Goal: Task Accomplishment & Management: Complete application form

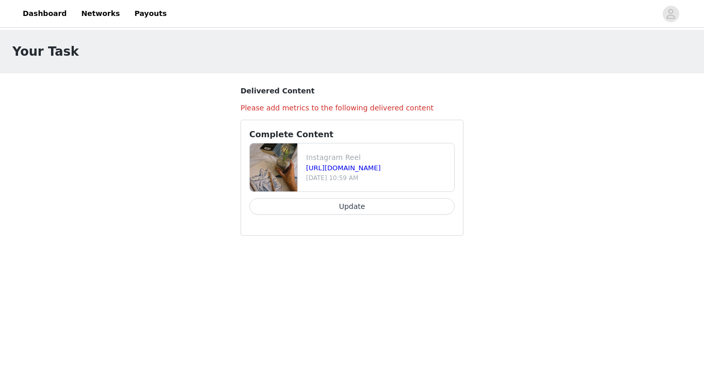
click at [382, 198] on div "Instagram Reel [URL][DOMAIN_NAME] [DATE] 10:59 AM Update" at bounding box center [351, 182] width 205 height 78
click at [367, 204] on button "Update" at bounding box center [351, 206] width 205 height 17
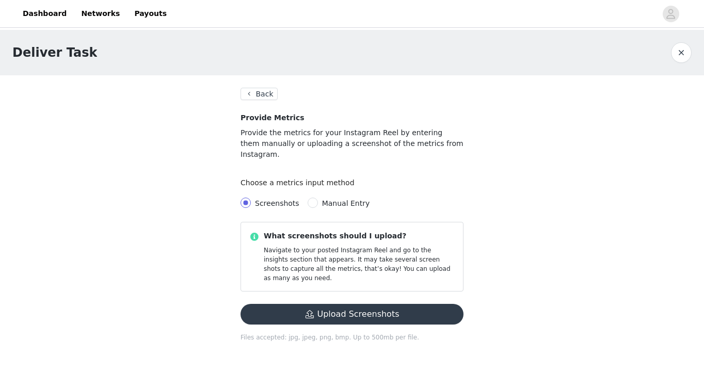
click at [322, 199] on span "Manual Entry" at bounding box center [346, 203] width 48 height 8
click at [318, 198] on input "Manual Entry" at bounding box center [313, 203] width 10 height 10
radio input "true"
radio input "false"
radio input "true"
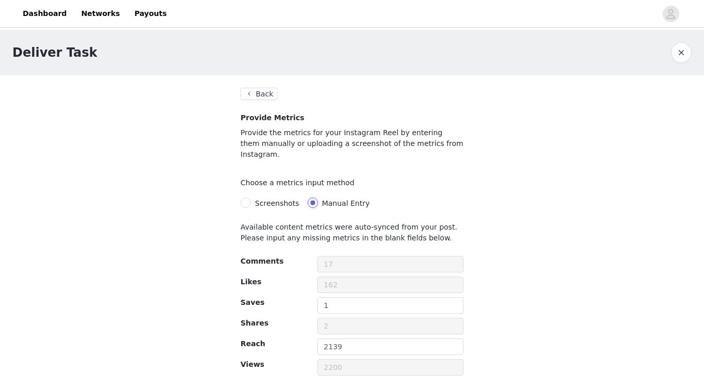
scroll to position [25, 0]
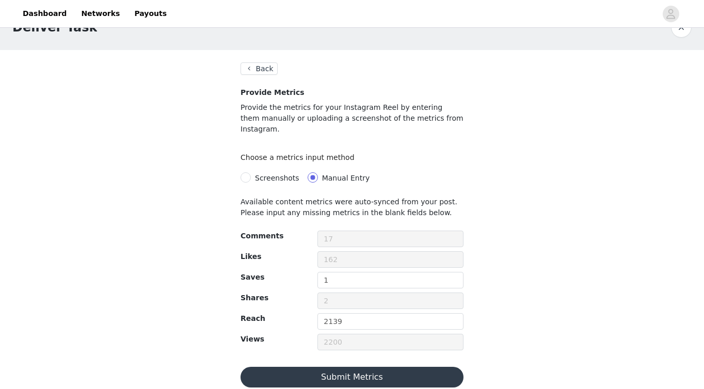
click at [330, 370] on button "Submit Metrics" at bounding box center [351, 377] width 223 height 21
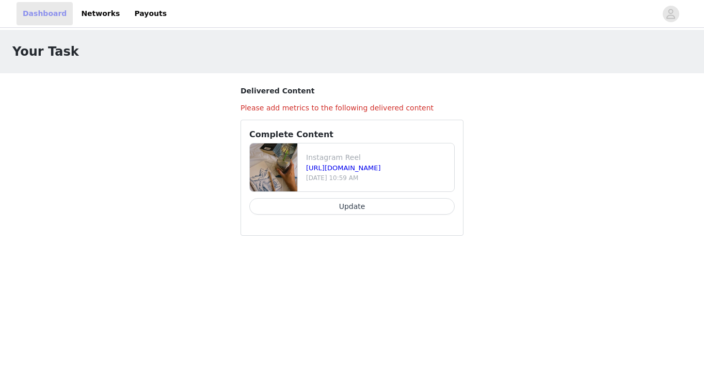
click at [54, 21] on link "Dashboard" at bounding box center [45, 13] width 56 height 23
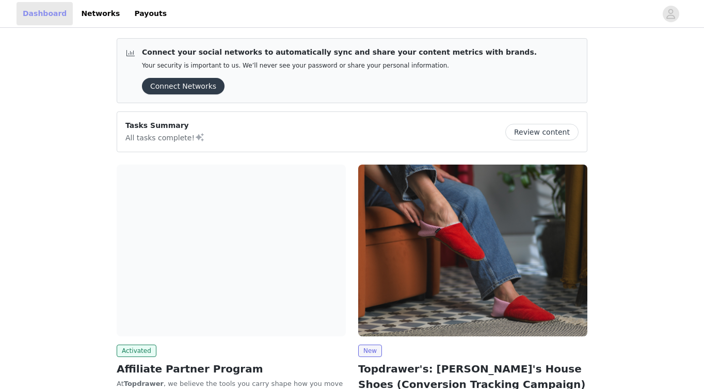
scroll to position [112, 0]
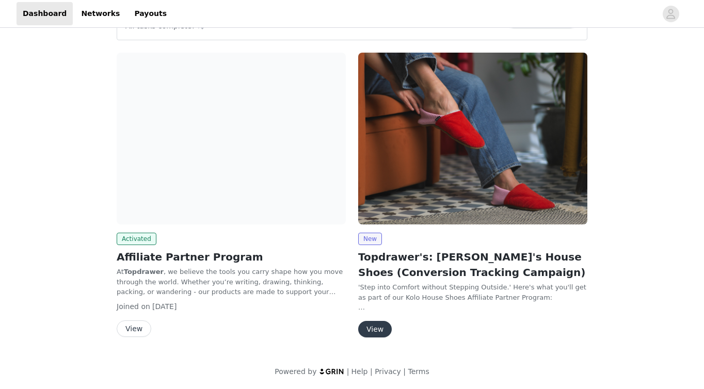
click at [130, 332] on button "View" at bounding box center [134, 328] width 35 height 17
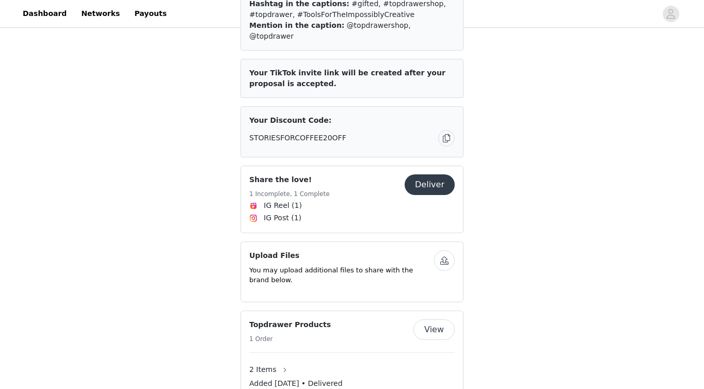
scroll to position [317, 0]
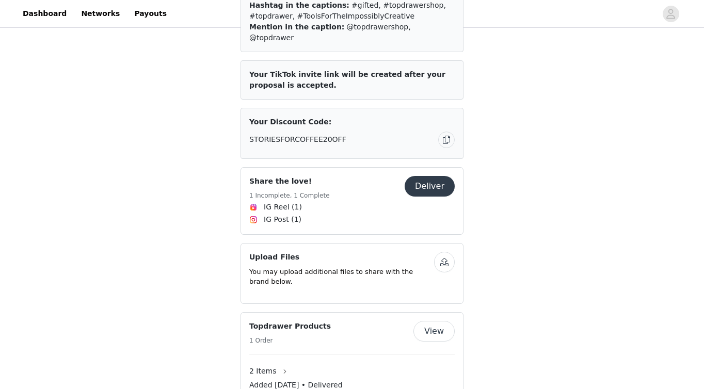
click at [430, 176] on button "Deliver" at bounding box center [430, 186] width 50 height 21
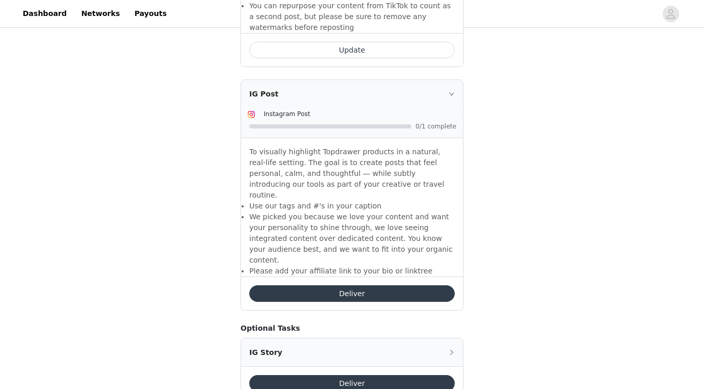
scroll to position [759, 0]
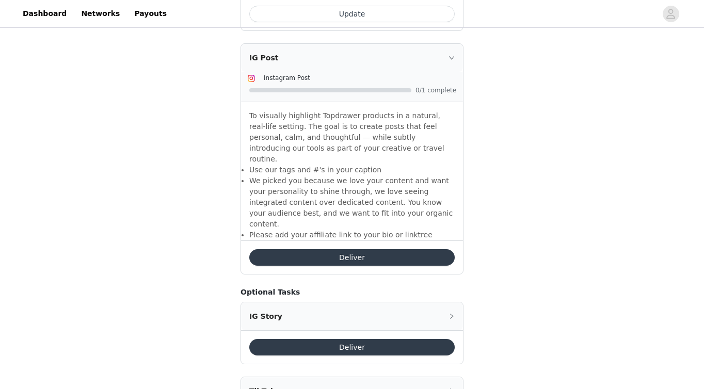
click at [336, 339] on button "Deliver" at bounding box center [351, 347] width 205 height 17
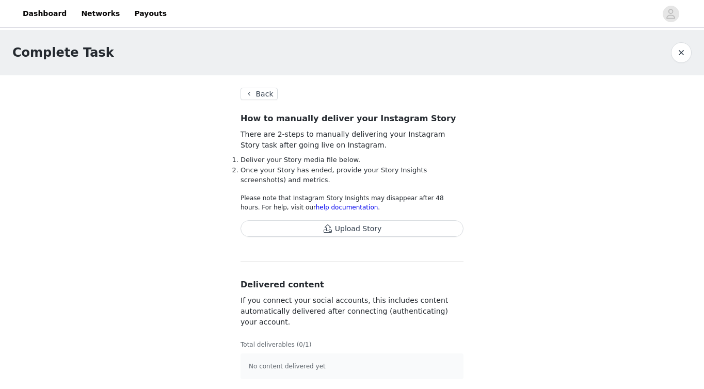
scroll to position [2, 0]
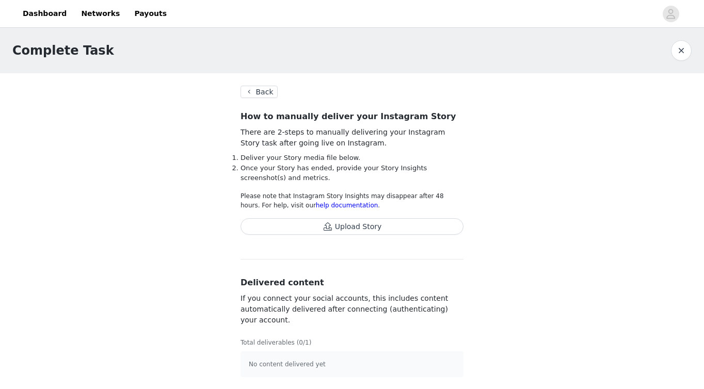
click at [308, 224] on button "Upload Story" at bounding box center [351, 226] width 223 height 17
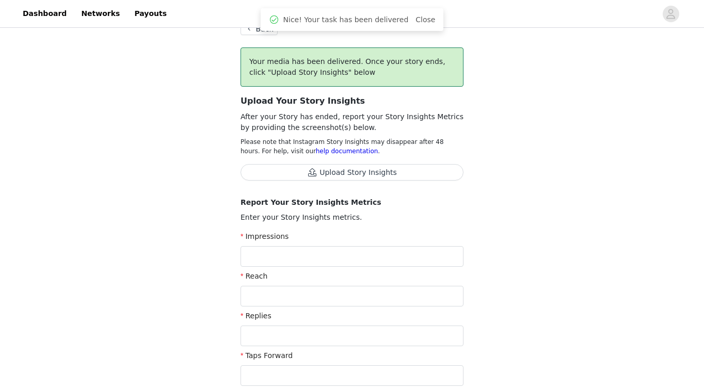
scroll to position [67, 0]
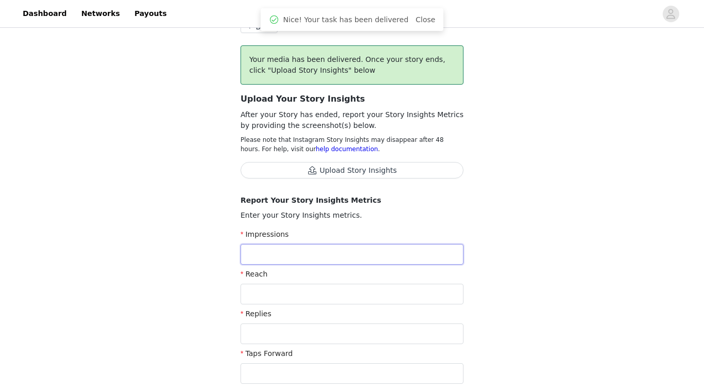
click at [322, 260] on input "text" at bounding box center [351, 254] width 223 height 21
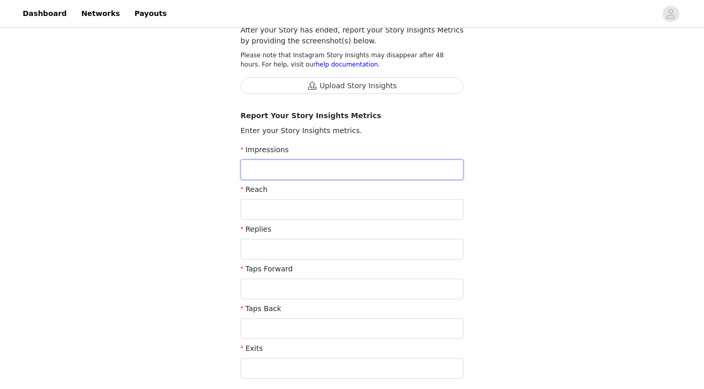
scroll to position [196, 0]
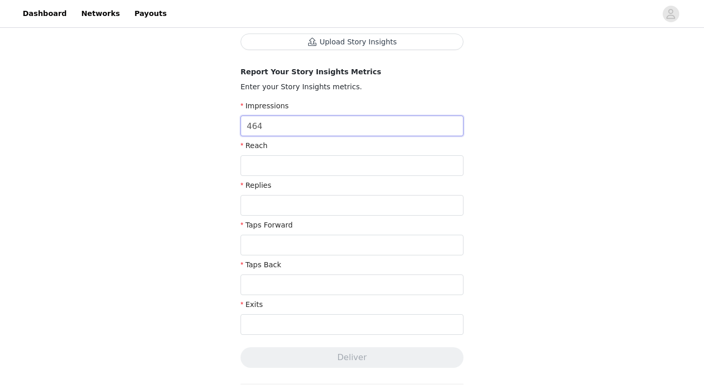
type input "464"
click at [352, 170] on input "text" at bounding box center [351, 165] width 223 height 21
type input "386"
click at [320, 211] on input "text" at bounding box center [351, 205] width 223 height 21
type input "0"
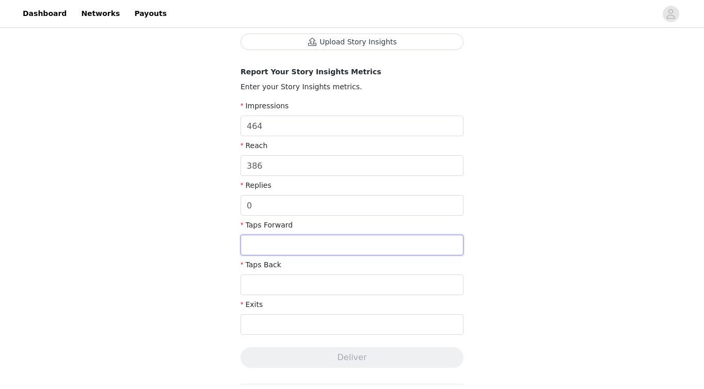
click at [300, 249] on input "text" at bounding box center [351, 245] width 223 height 21
type input "346"
click at [275, 275] on input "text" at bounding box center [351, 285] width 223 height 21
type input "19"
click at [262, 316] on input "text" at bounding box center [351, 324] width 223 height 21
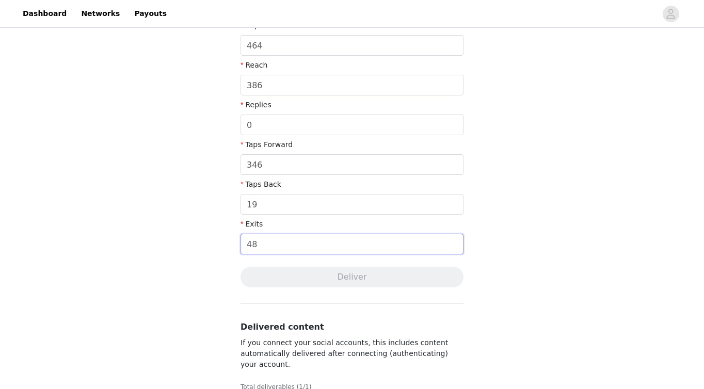
scroll to position [279, 0]
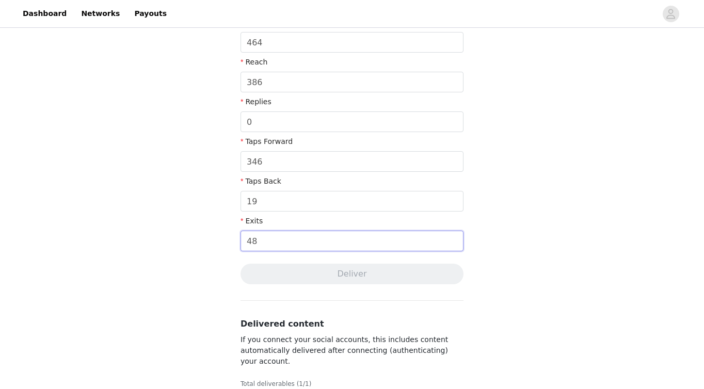
type input "48"
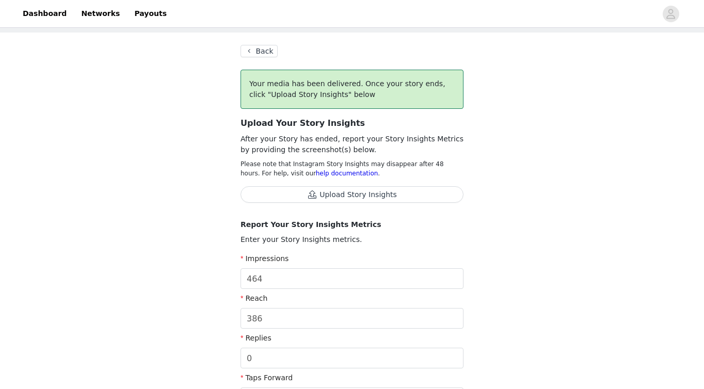
scroll to position [0, 0]
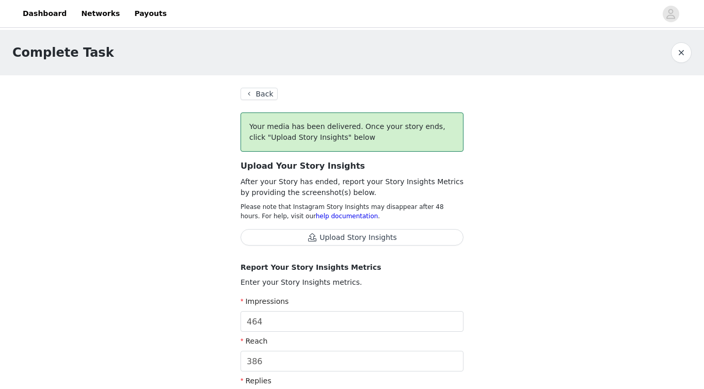
click at [319, 239] on button "Upload Story Insights" at bounding box center [351, 237] width 223 height 17
click at [326, 241] on button "Upload Story Insights" at bounding box center [351, 237] width 223 height 17
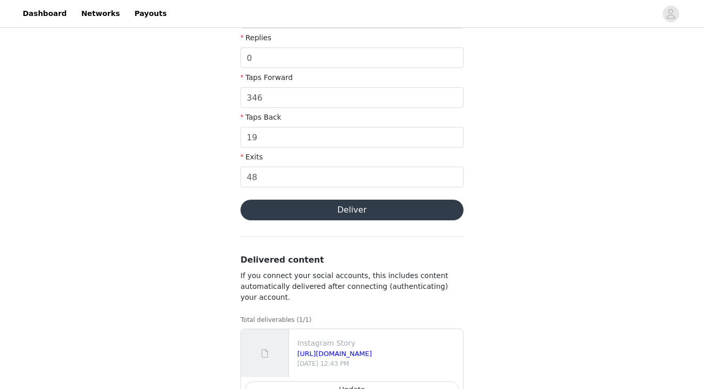
scroll to position [424, 0]
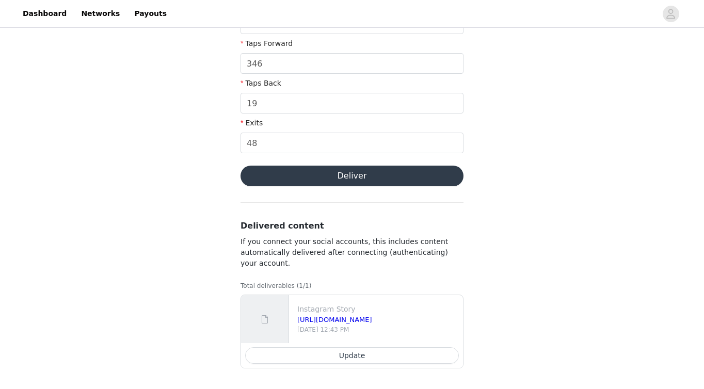
click at [325, 183] on button "Deliver" at bounding box center [351, 176] width 223 height 21
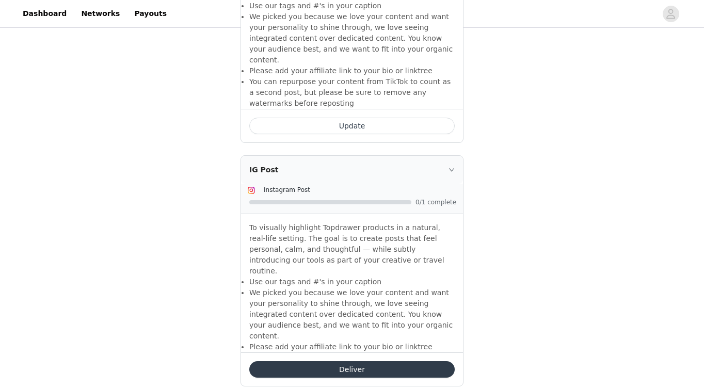
scroll to position [638, 0]
